Goal: Find specific page/section: Find specific page/section

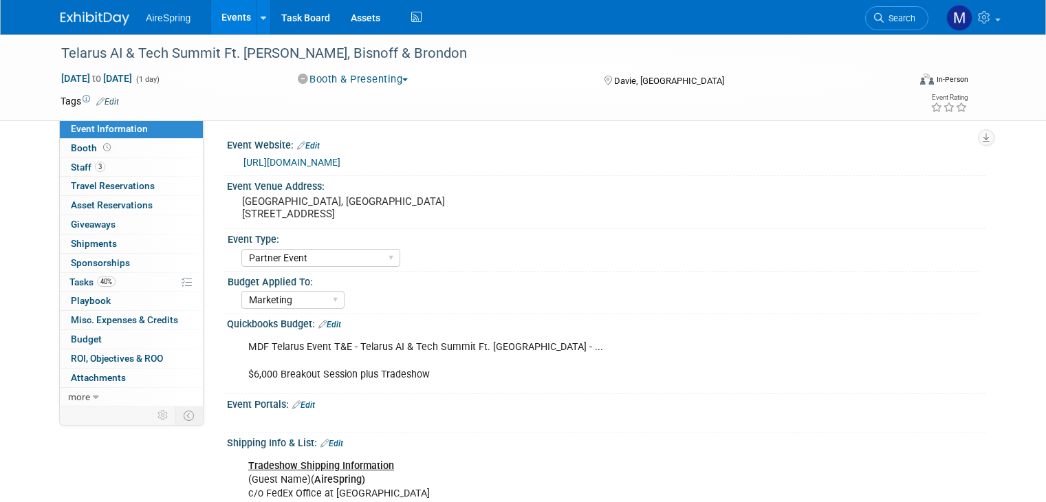
select select "Partner Event"
select select "Marketing"
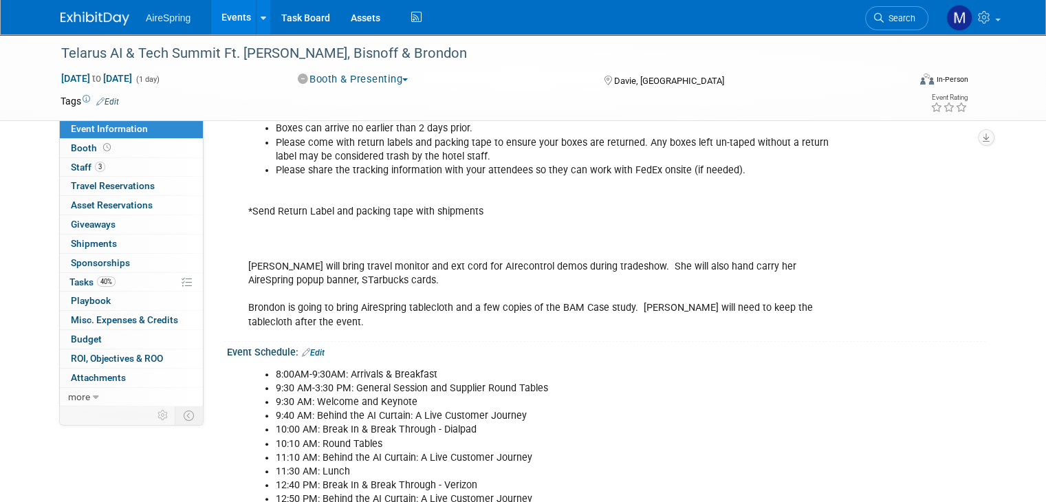
click at [82, 14] on img at bounding box center [95, 19] width 69 height 14
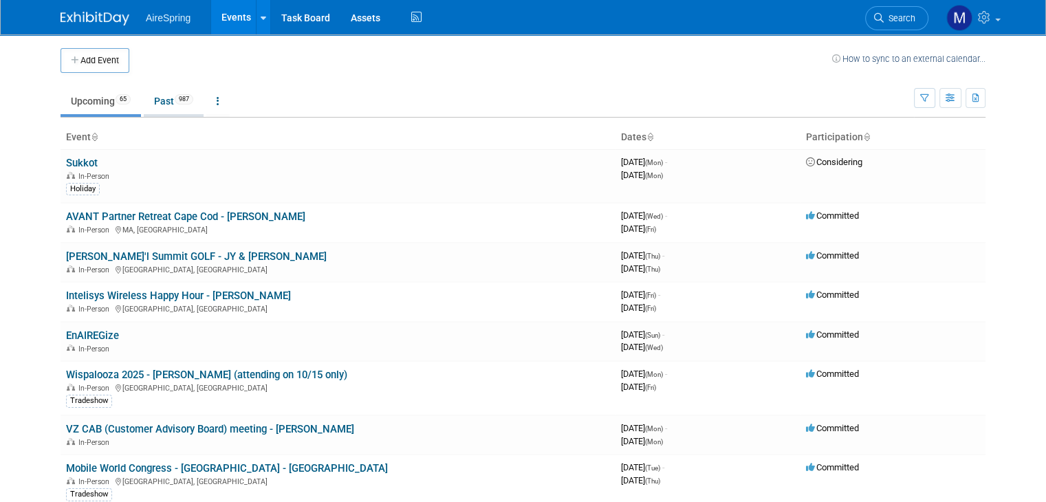
click at [154, 105] on link "Past 987" at bounding box center [174, 101] width 60 height 26
